Goal: Information Seeking & Learning: Learn about a topic

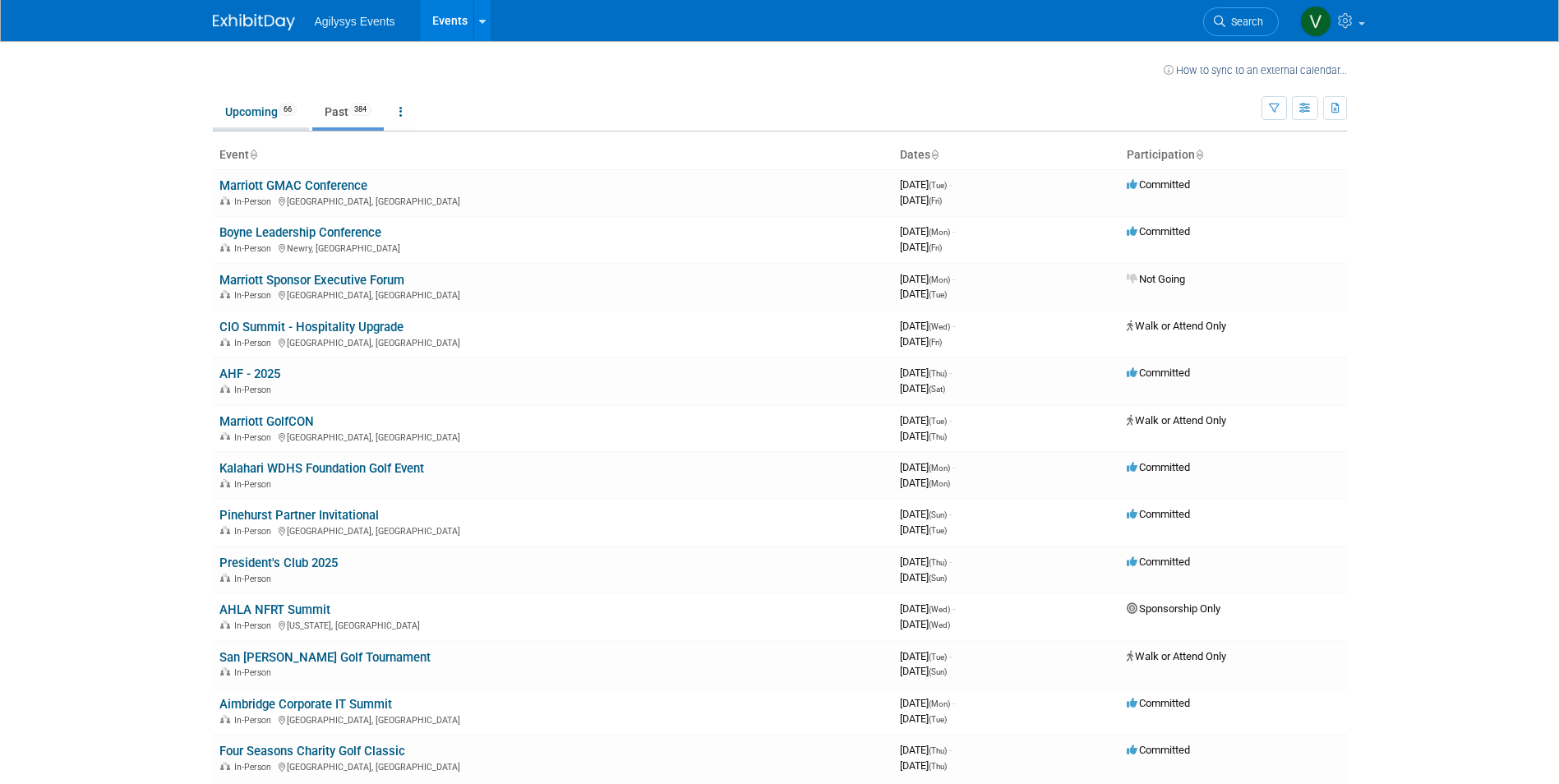
click at [269, 115] on link "Upcoming 66" at bounding box center [260, 111] width 96 height 31
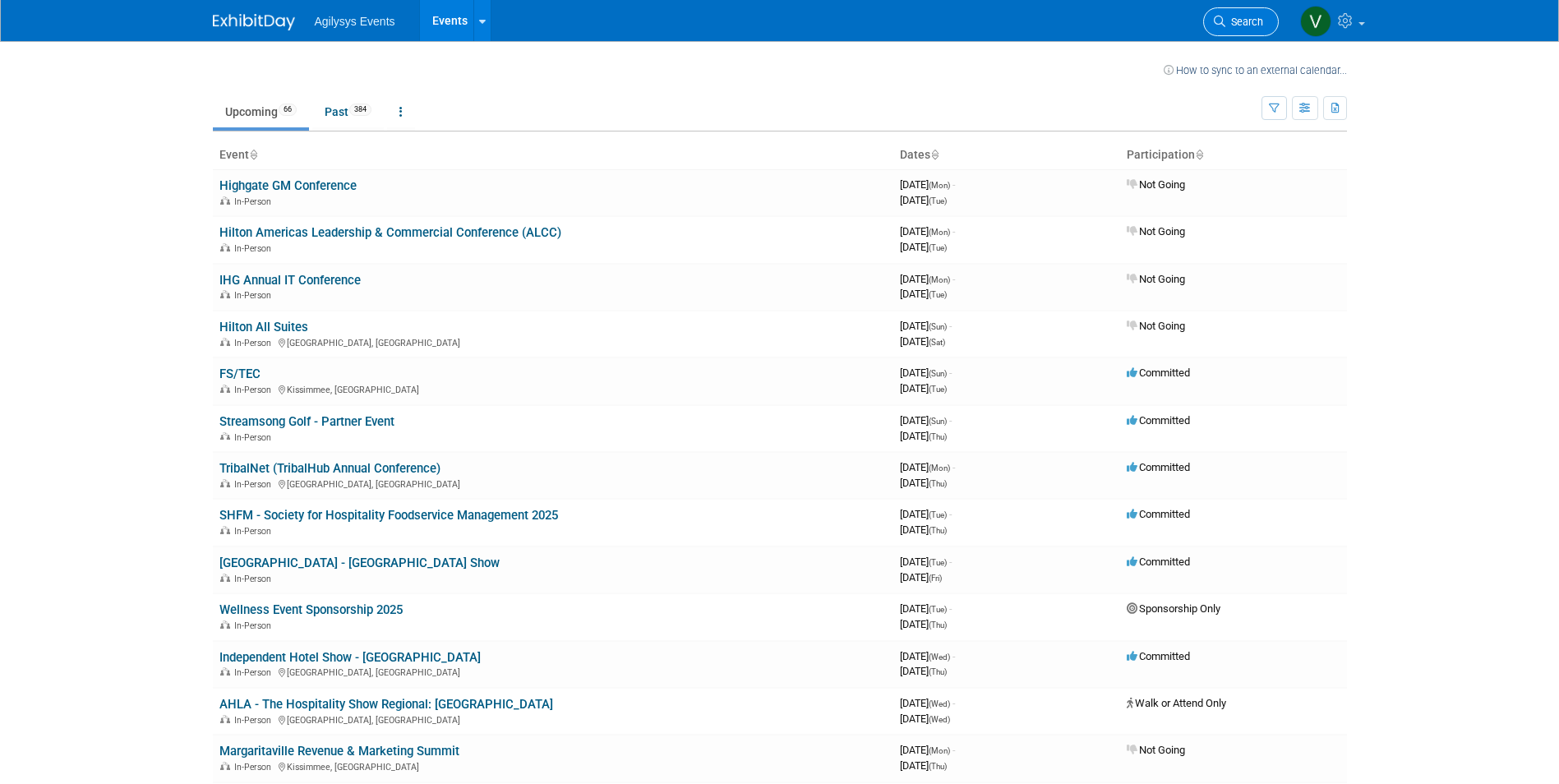
click at [1242, 29] on link "Search" at bounding box center [1241, 22] width 76 height 29
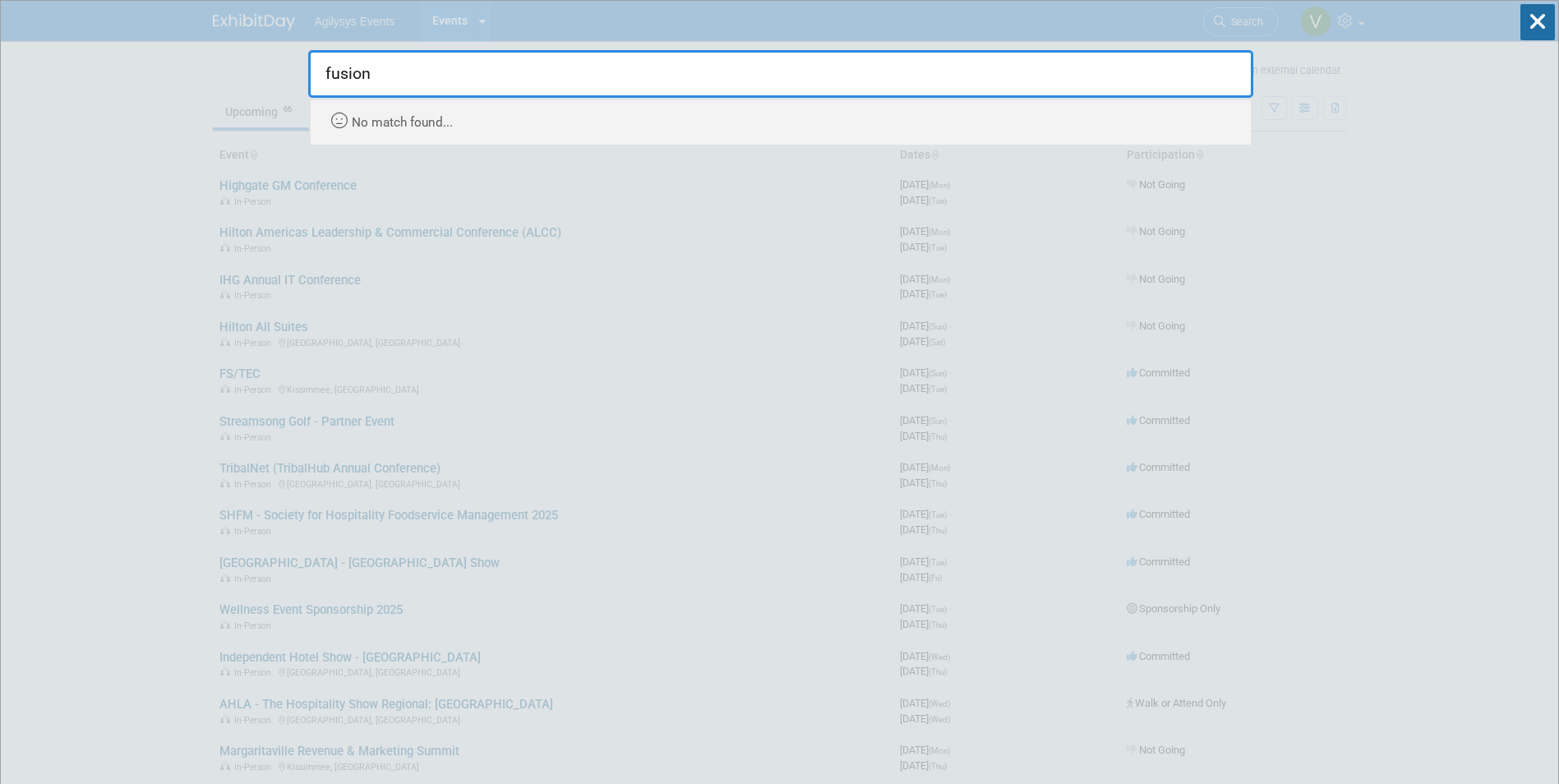
type input "fusion"
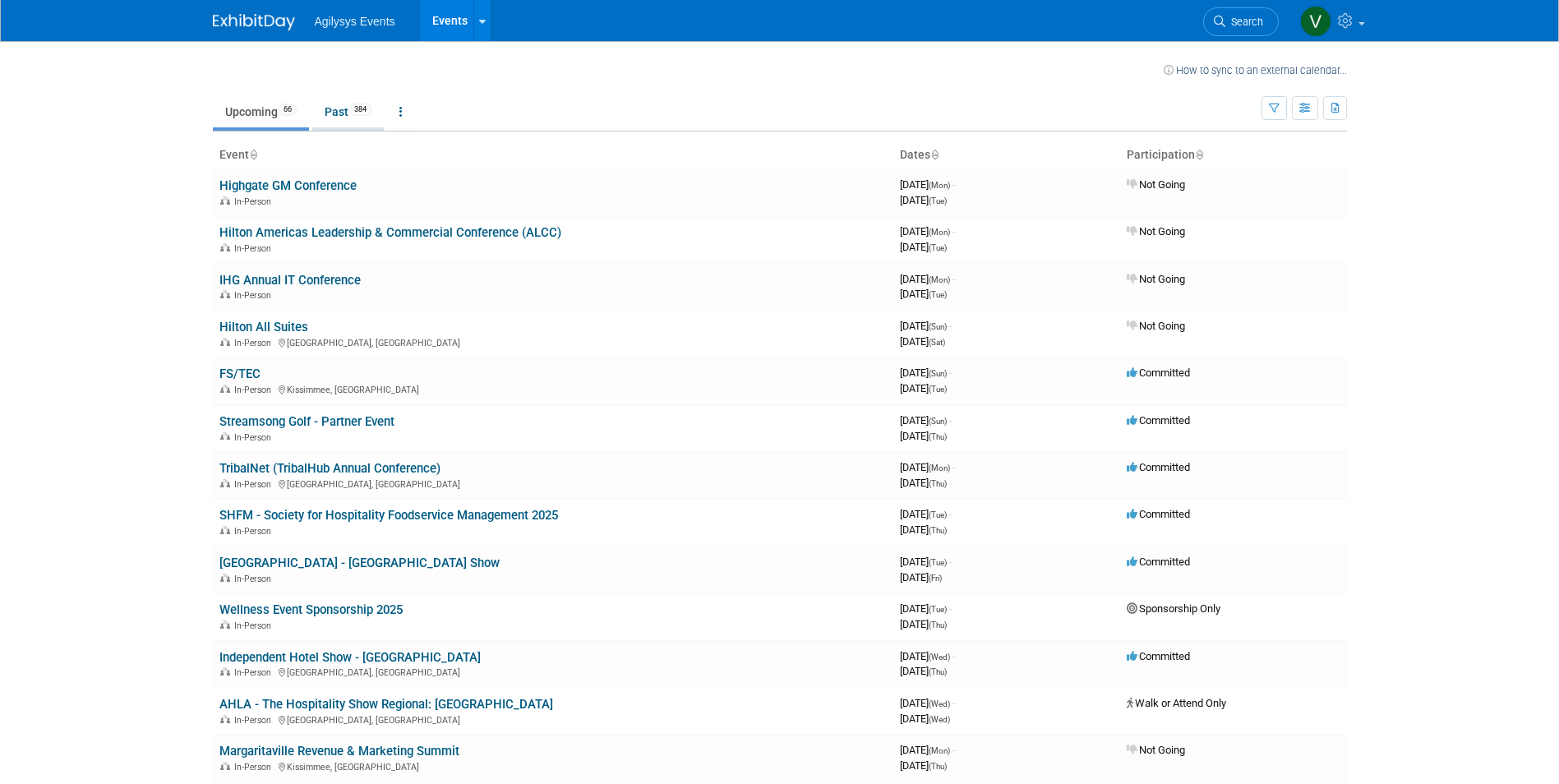
click at [339, 107] on link "Past 384" at bounding box center [348, 111] width 72 height 31
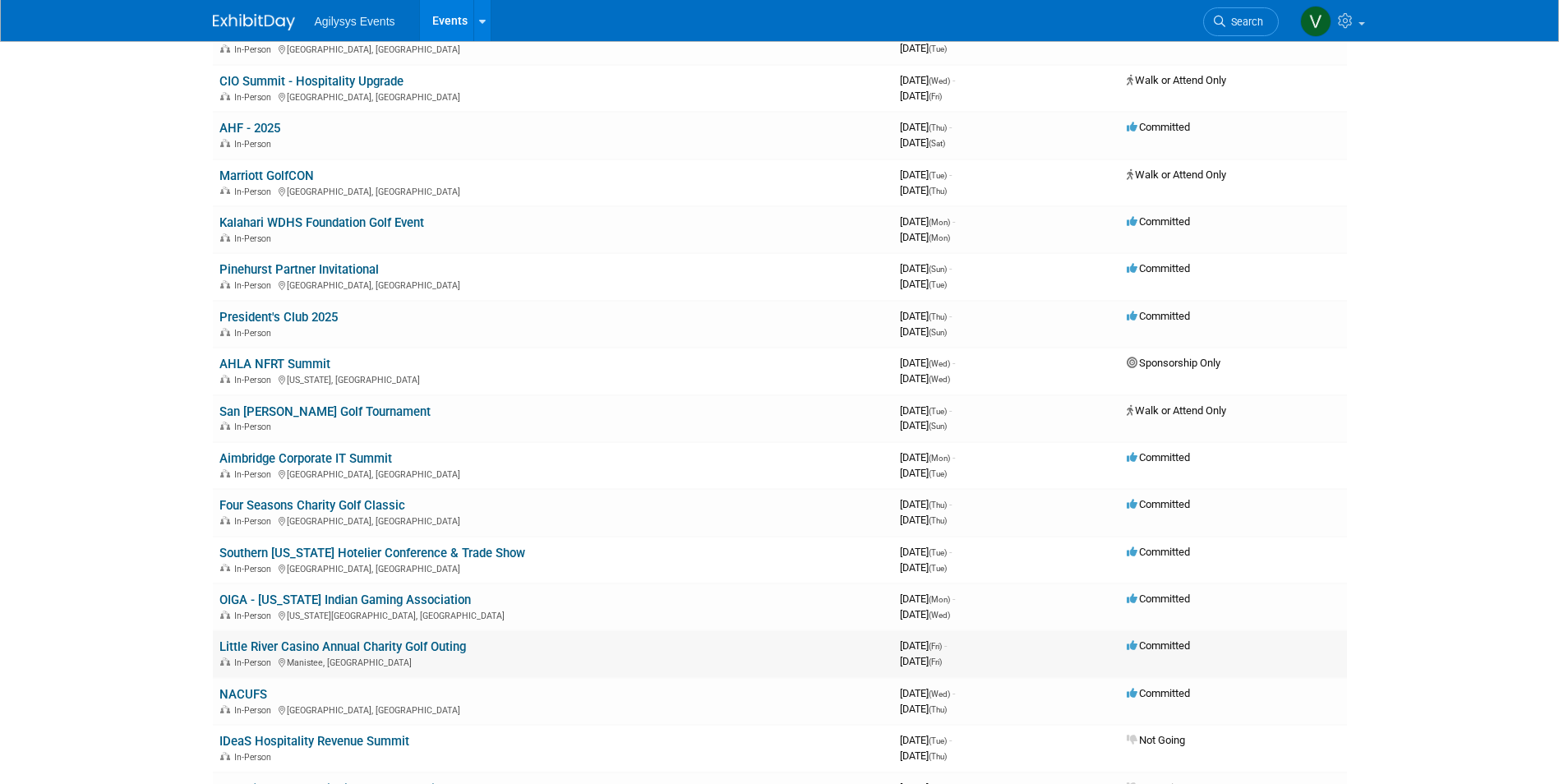
scroll to position [247, 0]
click at [298, 362] on link "AHLA NFRT Summit" at bounding box center [274, 363] width 111 height 15
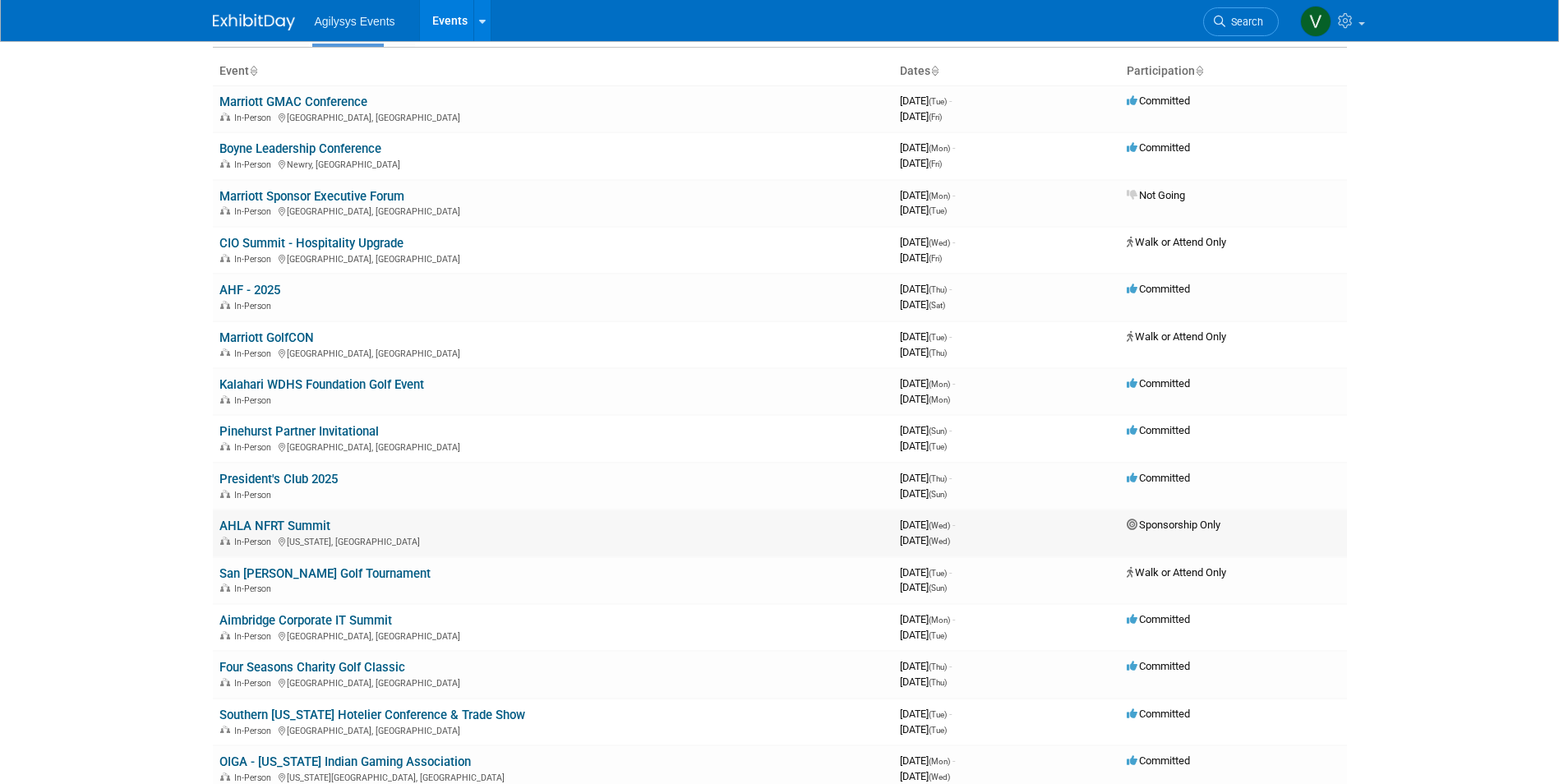
scroll to position [82, 0]
click at [329, 438] on link "Pinehurst Partner Invitational" at bounding box center [298, 433] width 159 height 15
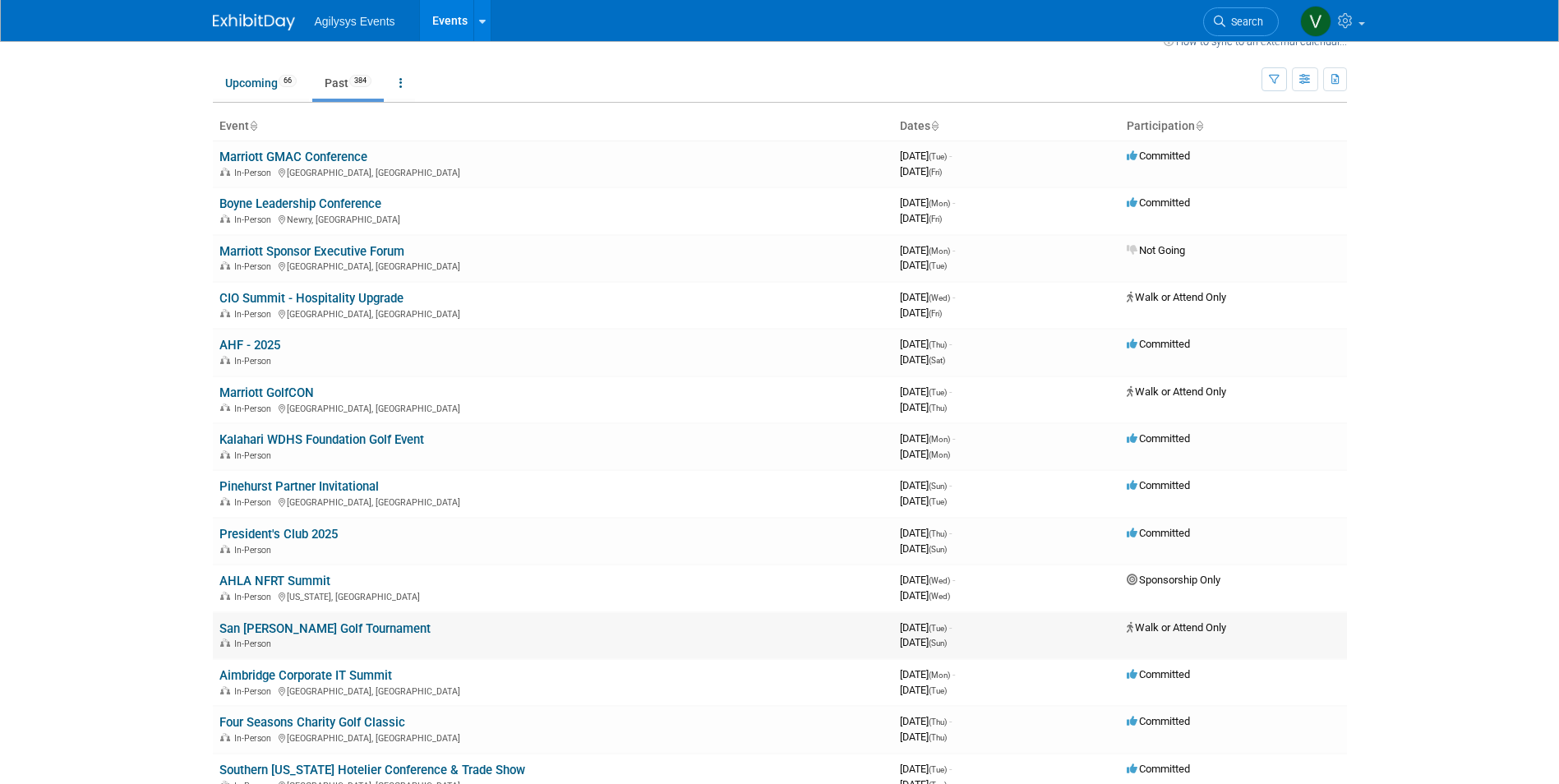
scroll to position [0, 0]
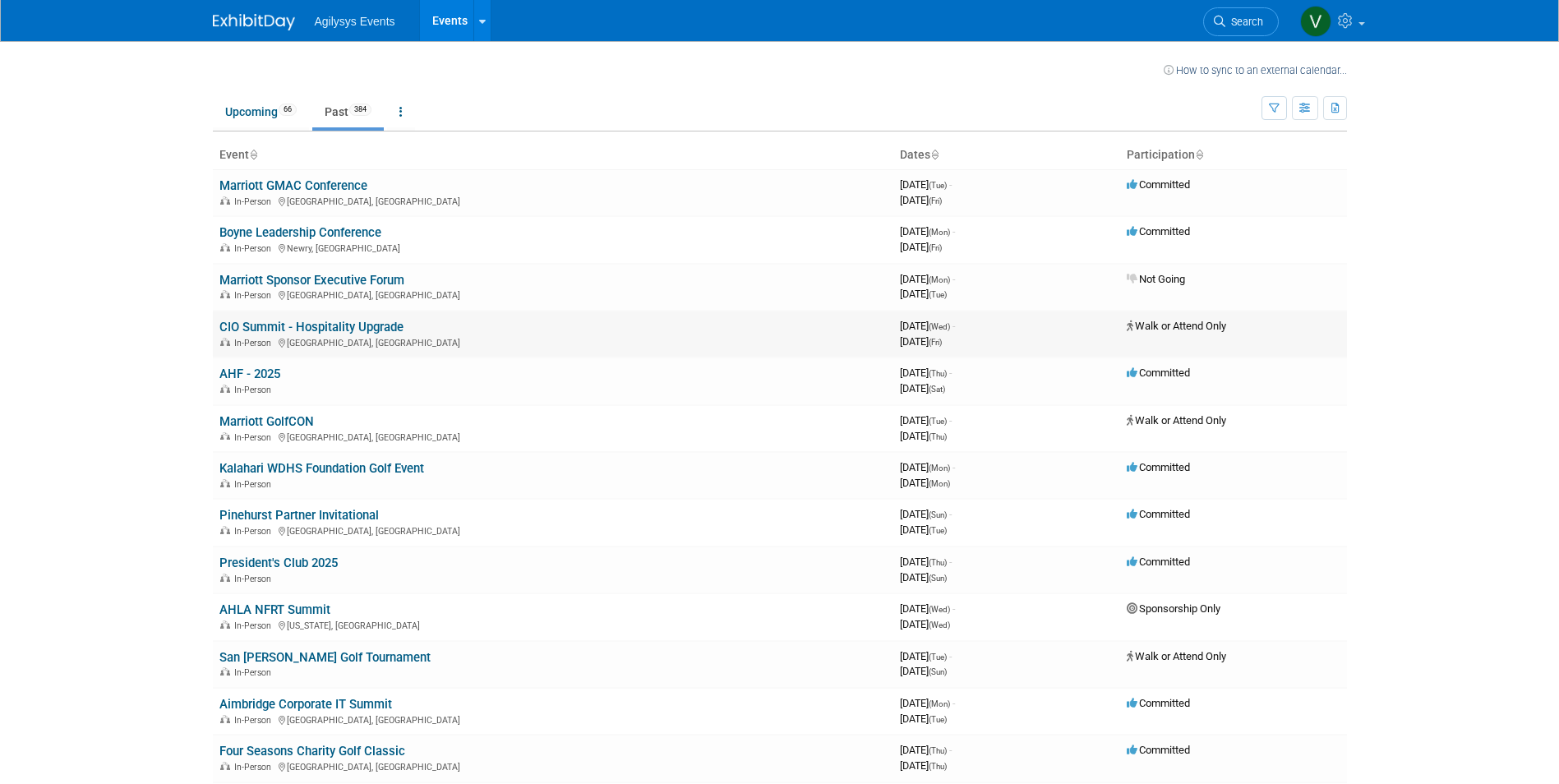
click at [359, 327] on link "CIO Summit - Hospitality Upgrade" at bounding box center [311, 327] width 184 height 15
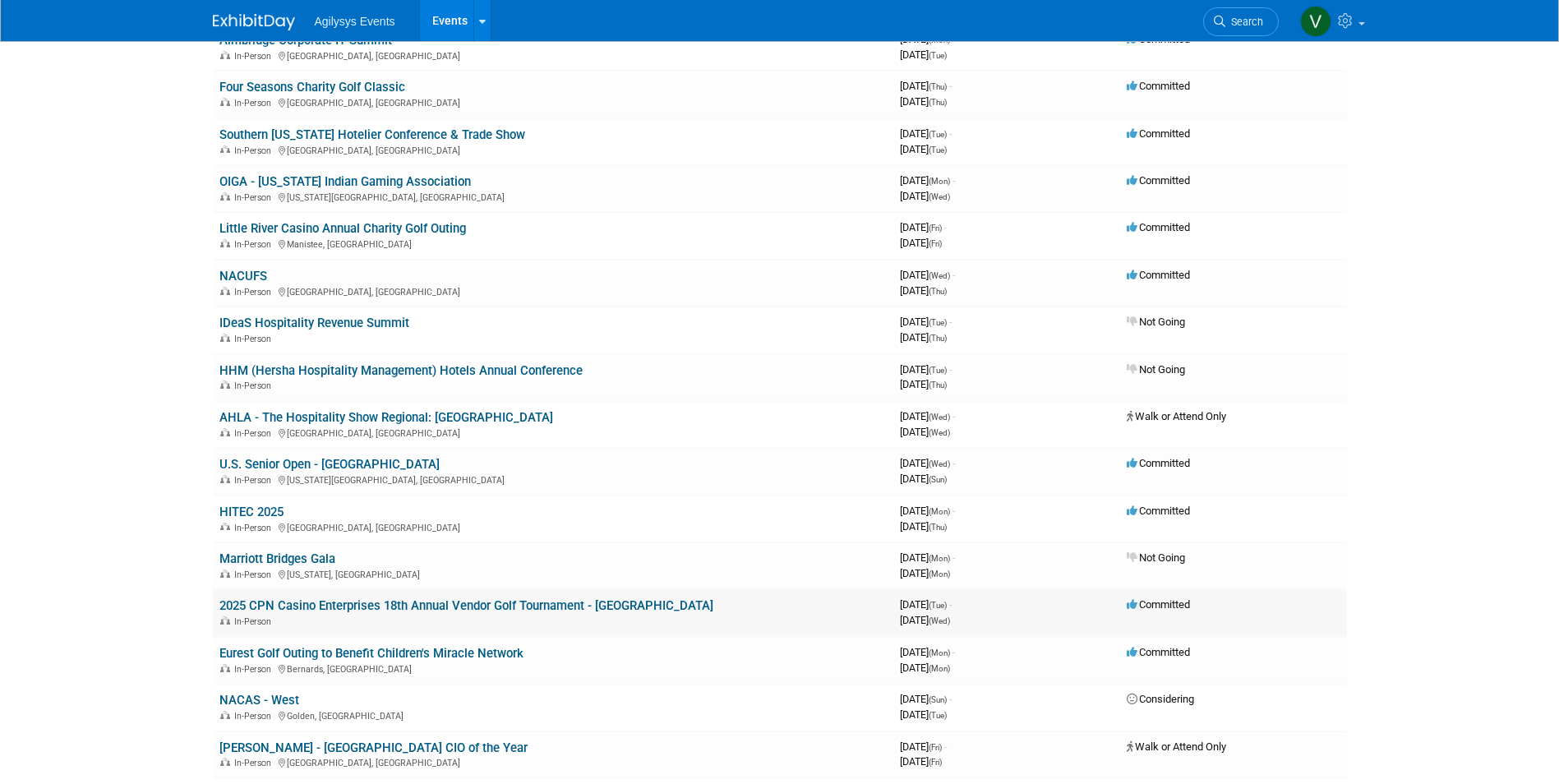
scroll to position [493, 0]
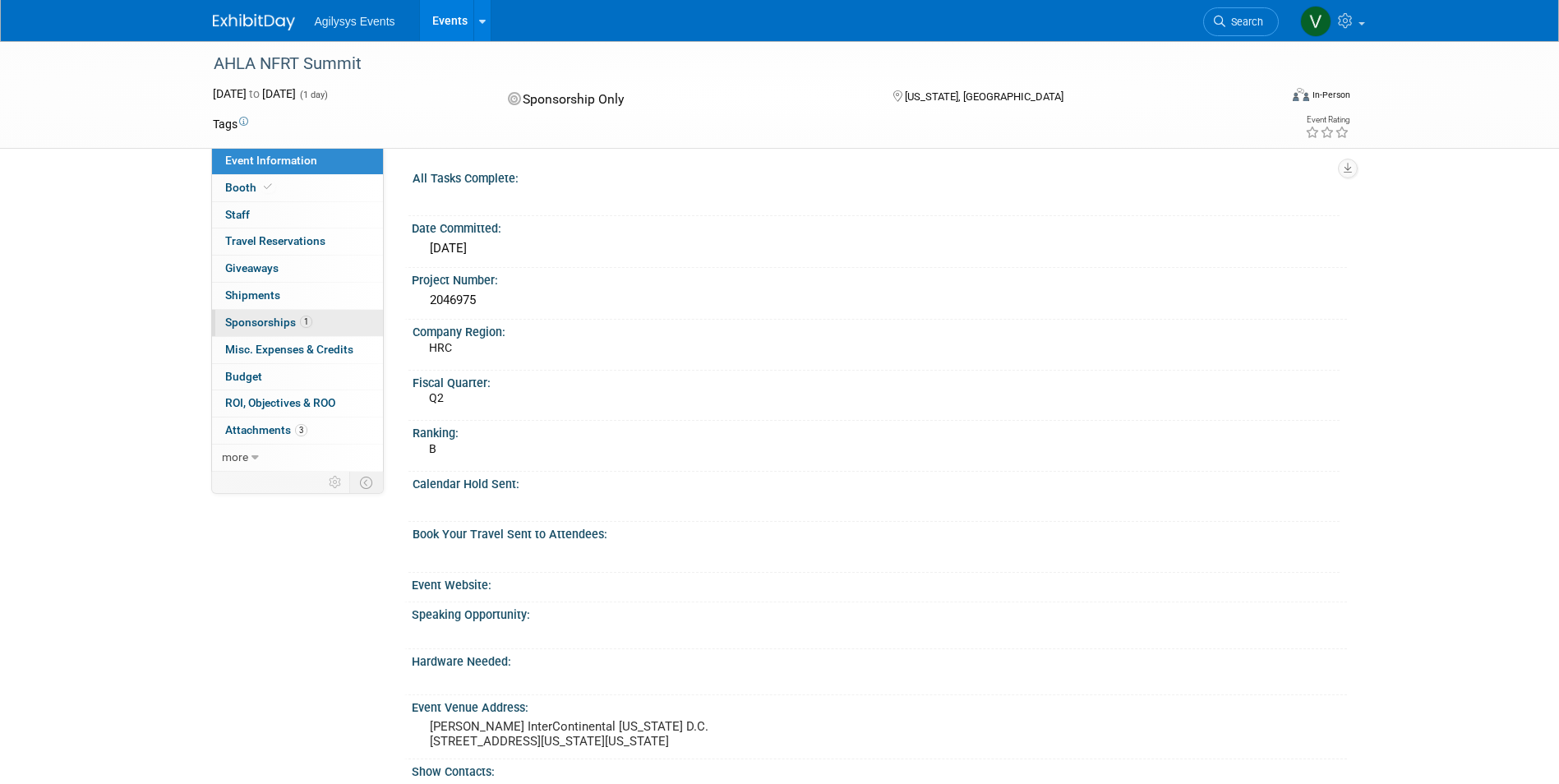
click at [288, 321] on span "Sponsorships 1" at bounding box center [268, 322] width 87 height 13
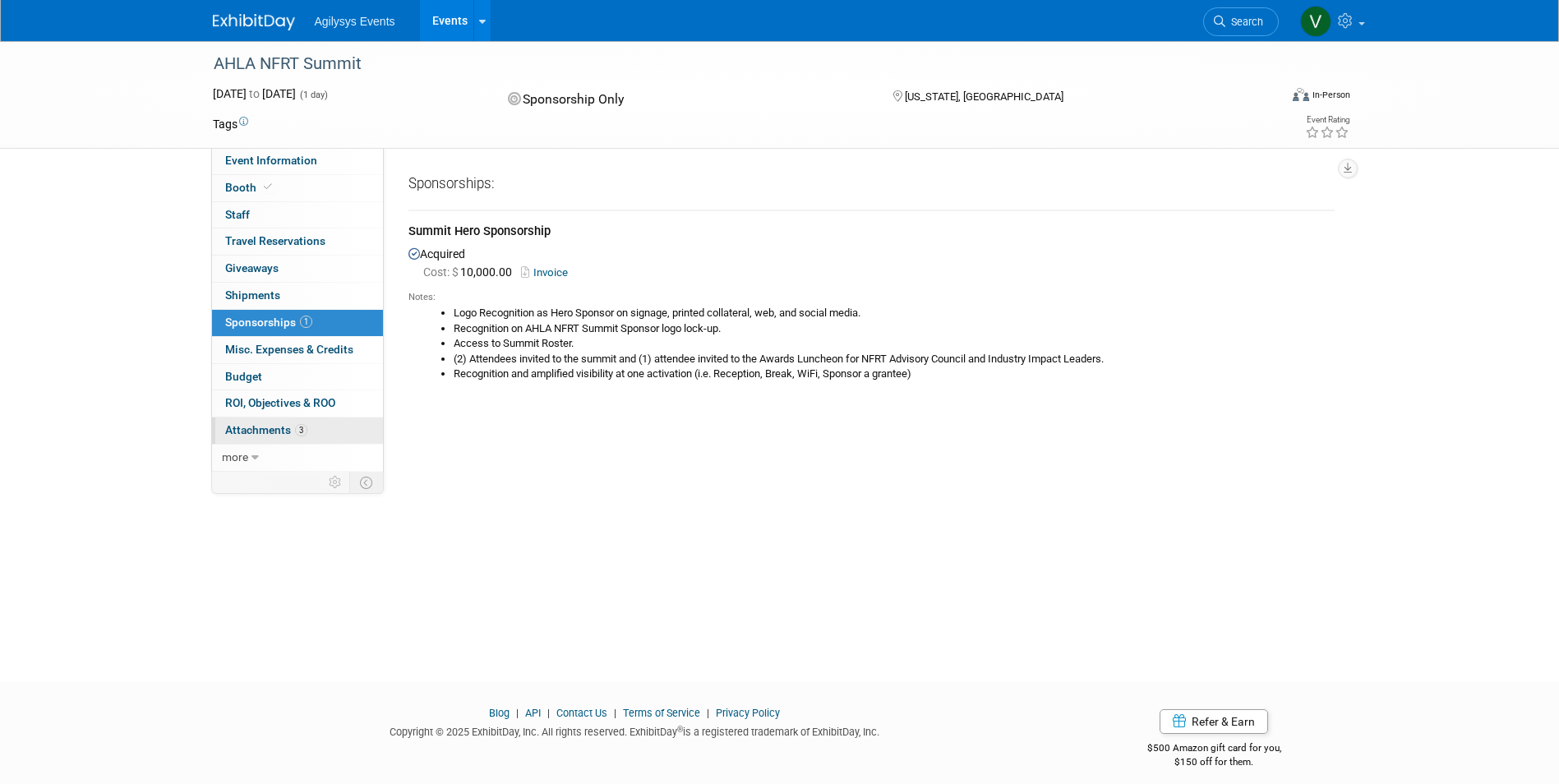
click at [274, 418] on link "3 Attachments 3" at bounding box center [297, 431] width 171 height 27
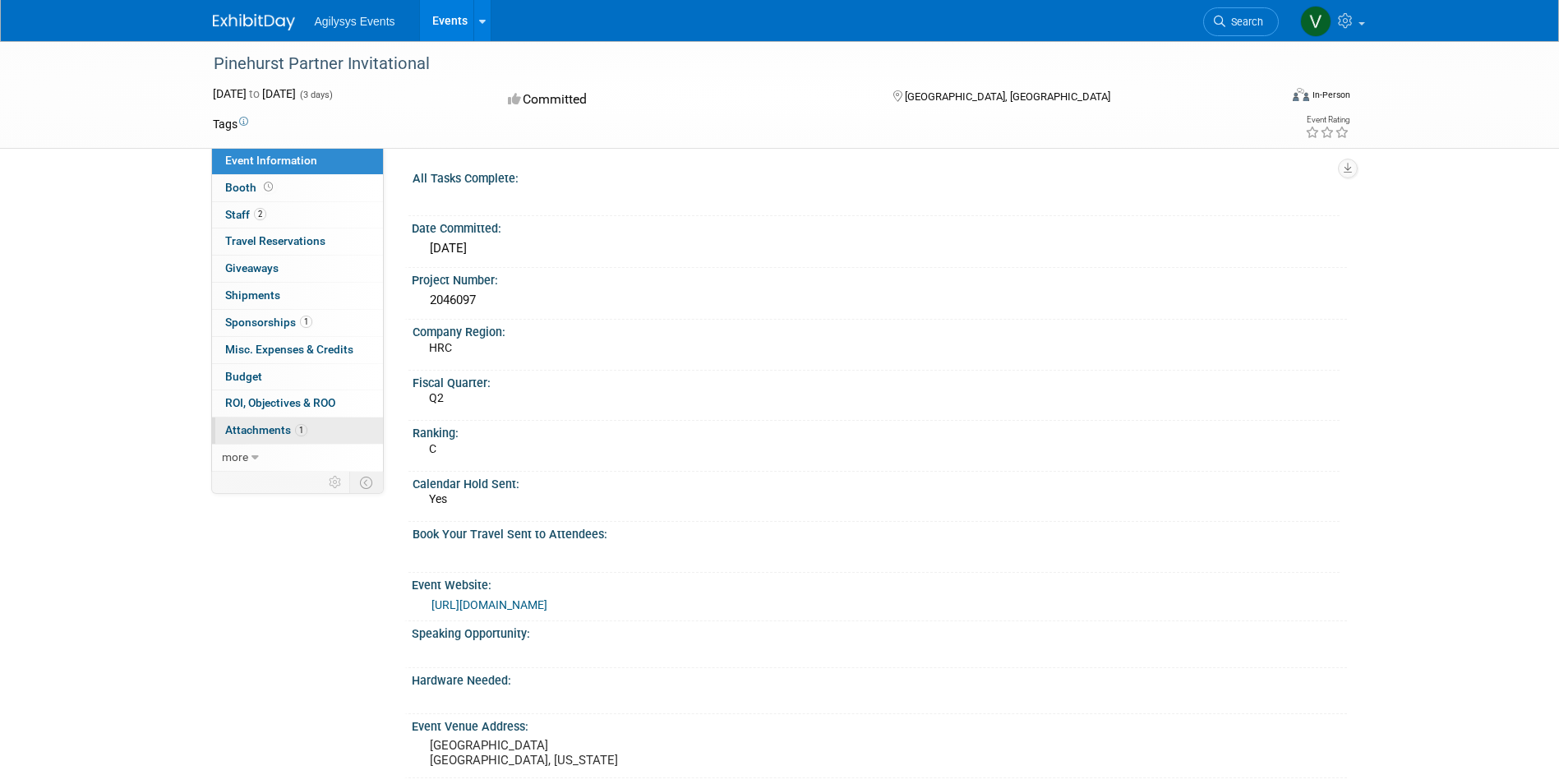
click at [290, 432] on span "Attachments 1" at bounding box center [266, 430] width 82 height 13
click at [282, 423] on link "6 Attachments 6" at bounding box center [297, 431] width 171 height 27
